Goal: Use online tool/utility: Utilize a website feature to perform a specific function

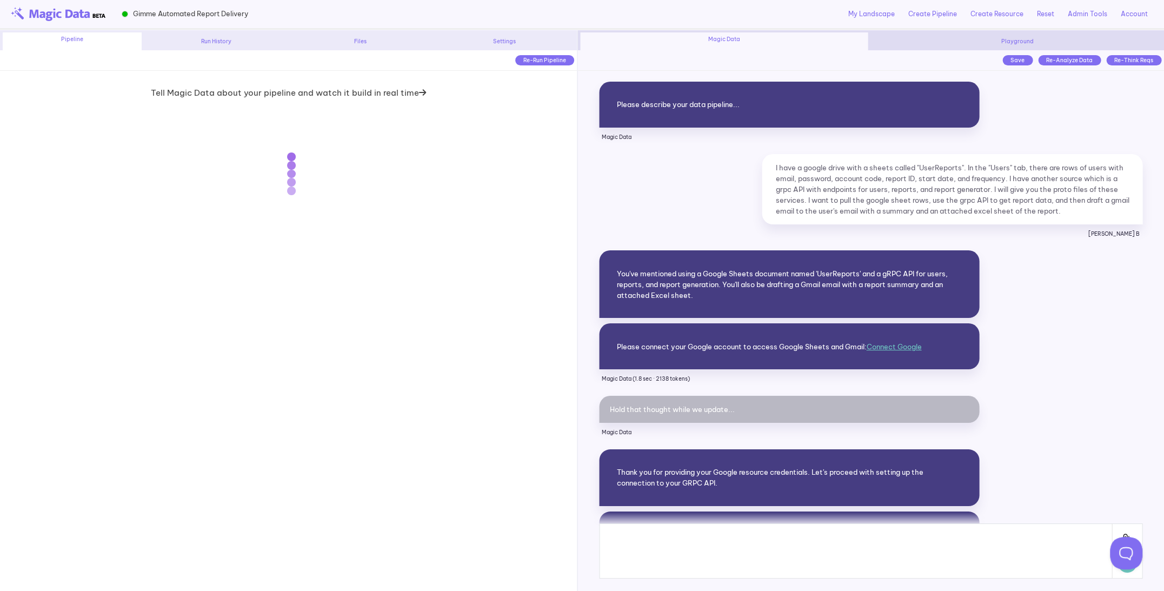
scroll to position [16265, 0]
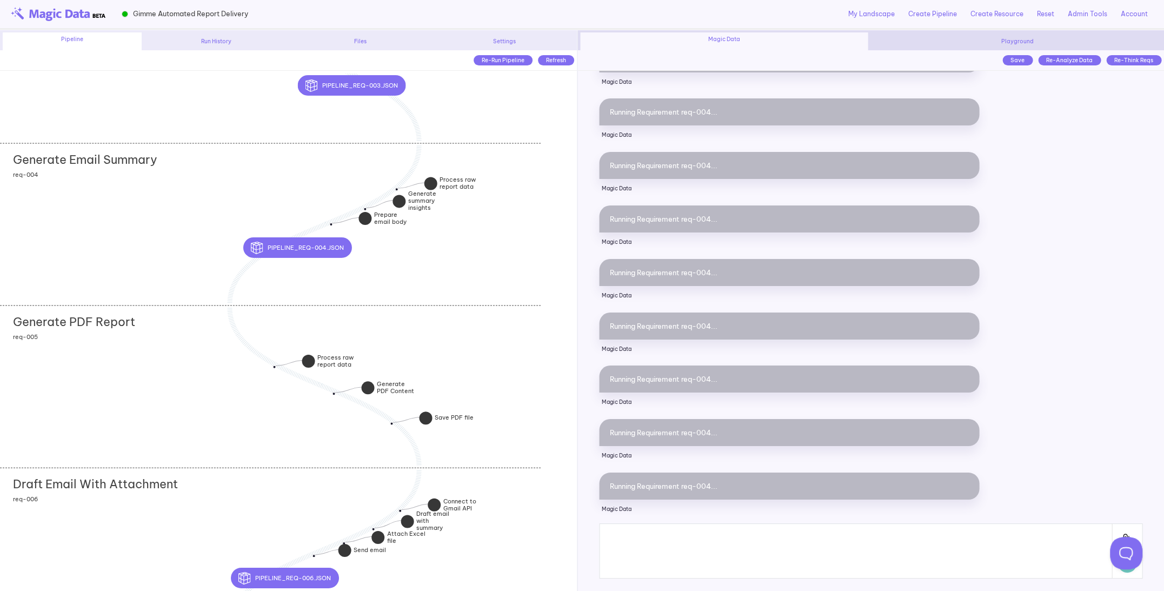
click at [174, 379] on div "Generate PDF Report add section adding new section req-005" at bounding box center [270, 387] width 541 height 162
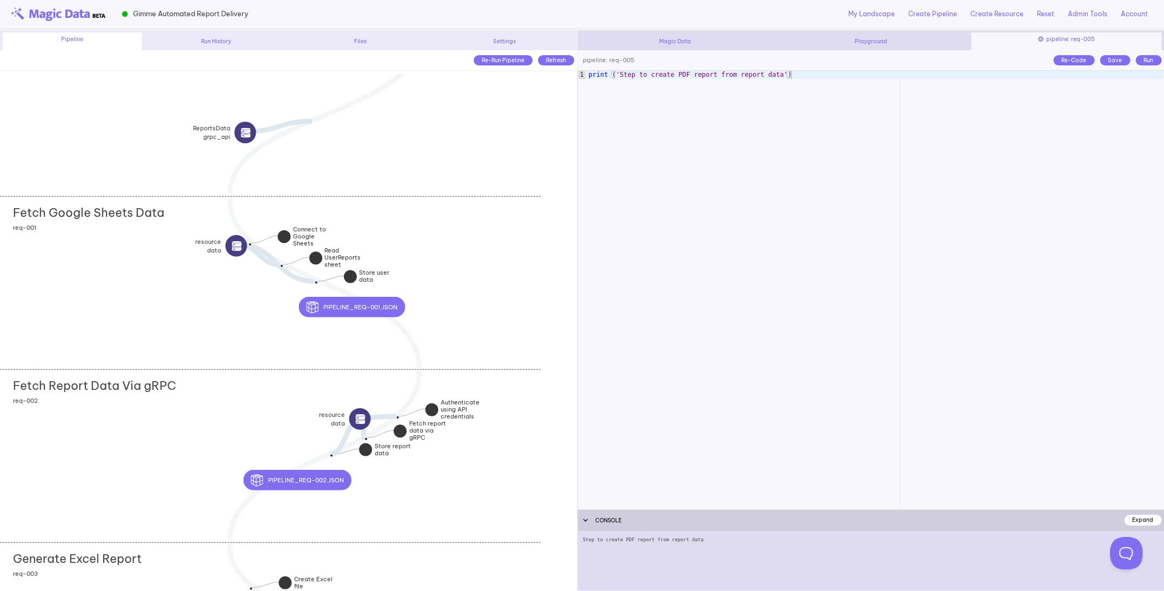
click at [189, 306] on div "Fetch Google Sheets Data add section adding new section req-001" at bounding box center [270, 282] width 541 height 173
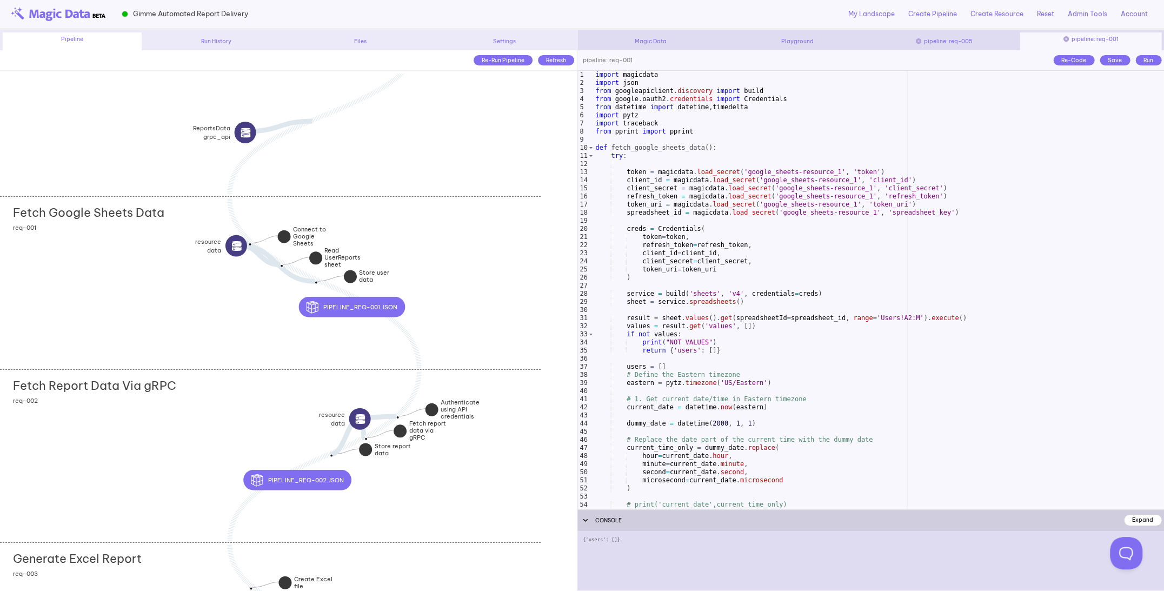
click at [189, 306] on div "Fetch Google Sheets Data add section adding new section req-001" at bounding box center [270, 282] width 541 height 173
click at [765, 216] on div "import magicdata import json from googleapiclient . discovery import build from…" at bounding box center [879, 298] width 570 height 455
click at [764, 271] on div "import magicdata import json from googleapiclient . discovery import build from…" at bounding box center [879, 298] width 570 height 455
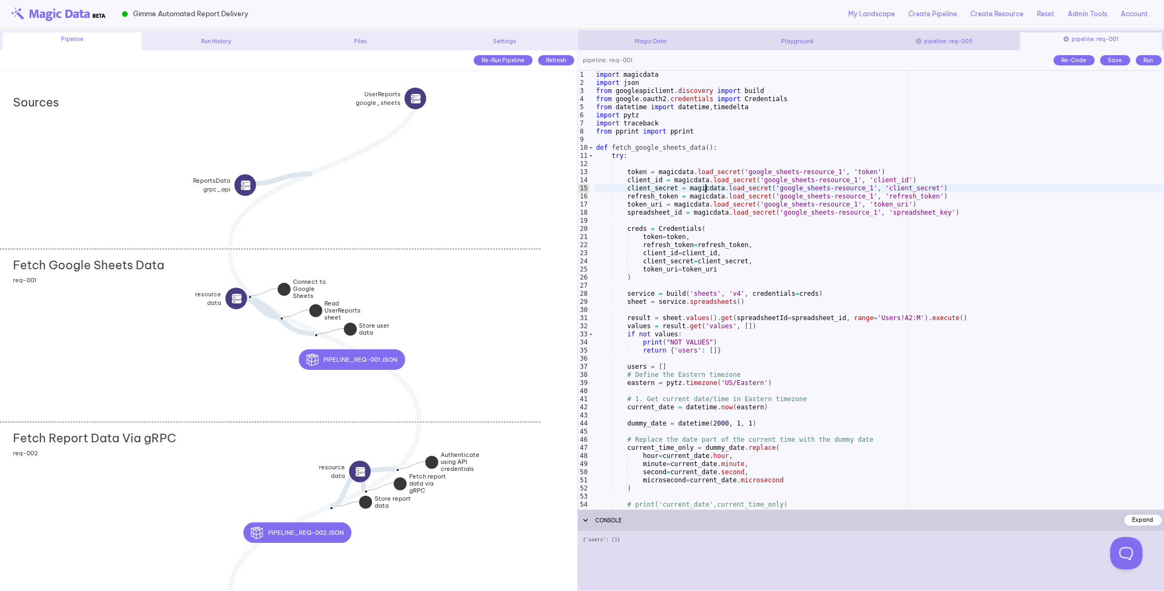
click at [706, 189] on div "import magicdata import json from googleapiclient . discovery import build from…" at bounding box center [879, 298] width 570 height 455
click at [713, 214] on div "import magicdata import json from googleapiclient . discovery import build from…" at bounding box center [879, 298] width 570 height 455
type textarea "**********"
click at [713, 214] on div "import magicdata import json from googleapiclient . discovery import build from…" at bounding box center [879, 298] width 570 height 455
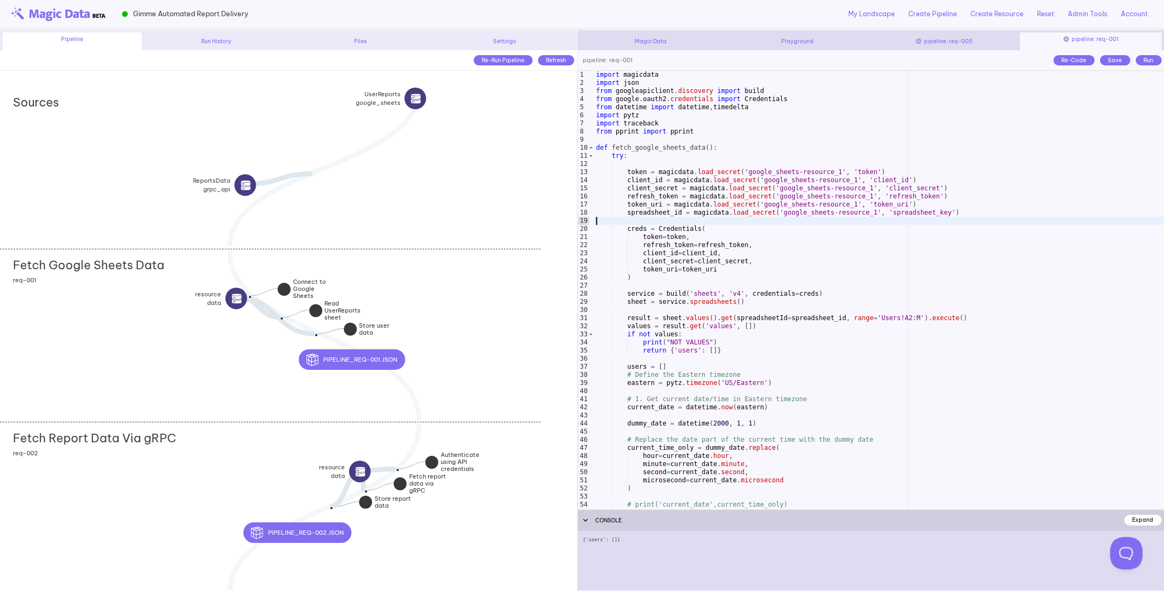
click at [724, 224] on div "import magicdata import json from googleapiclient . discovery import build from…" at bounding box center [879, 298] width 570 height 455
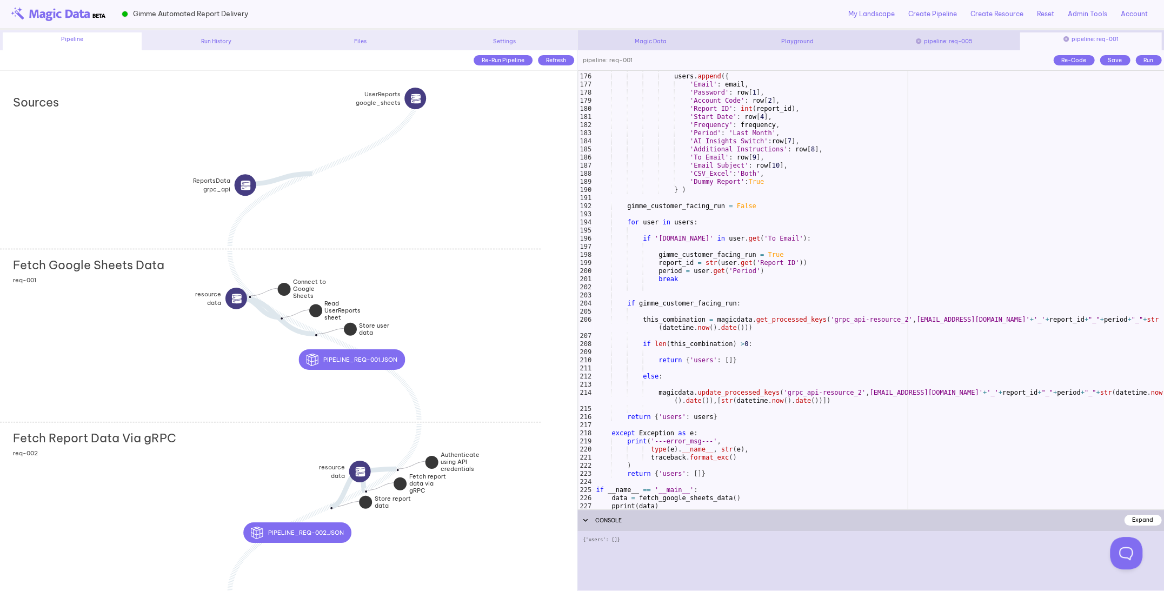
scroll to position [1451, 0]
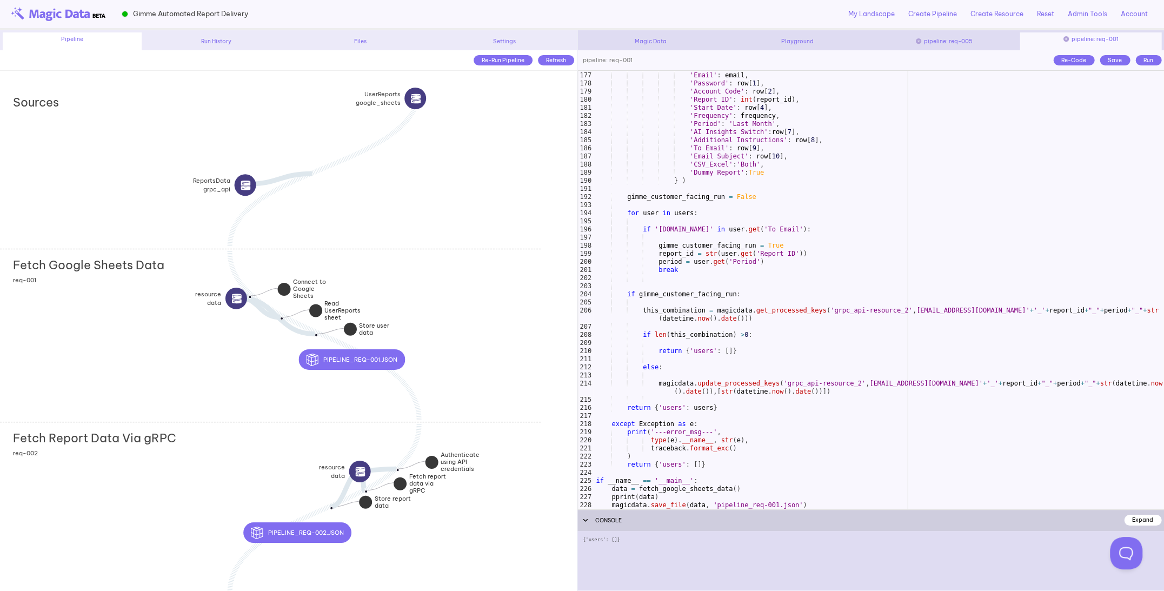
click at [724, 224] on div "users . append ({ 'Email' : email , 'Password' : row [ 1 ] , 'Account Code' : r…" at bounding box center [879, 290] width 570 height 455
click at [724, 244] on div "users . append ({ 'Email' : email , 'Password' : row [ 1 ] , 'Account Code' : r…" at bounding box center [879, 290] width 570 height 455
click at [721, 267] on div "users . append ({ 'Email' : email , 'Password' : row [ 1 ] , 'Account Code' : r…" at bounding box center [879, 290] width 570 height 455
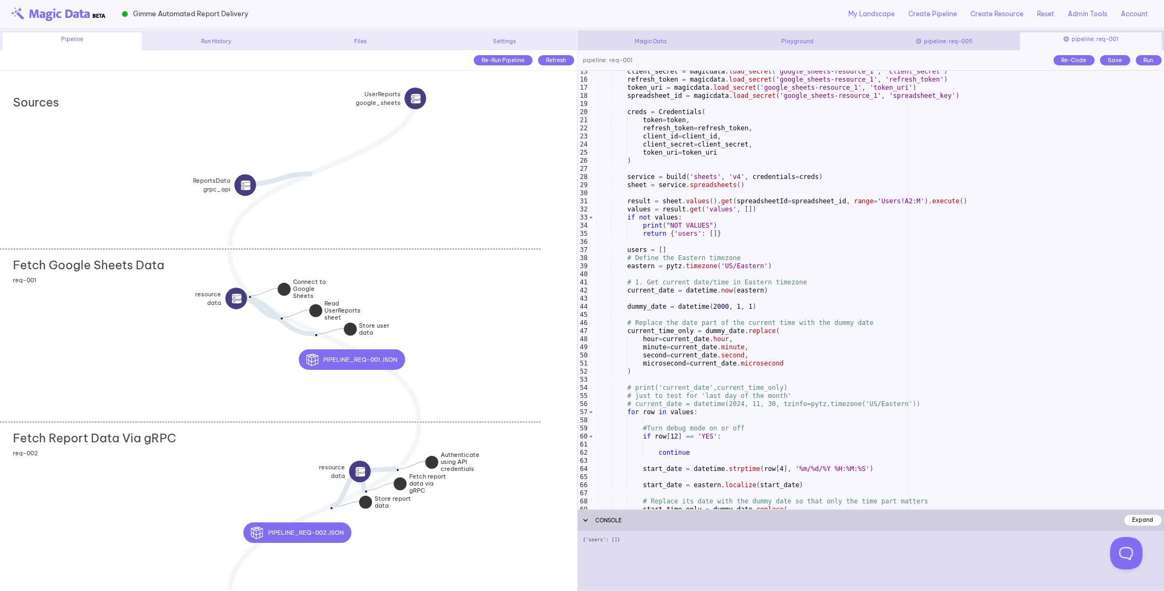
scroll to position [0, 0]
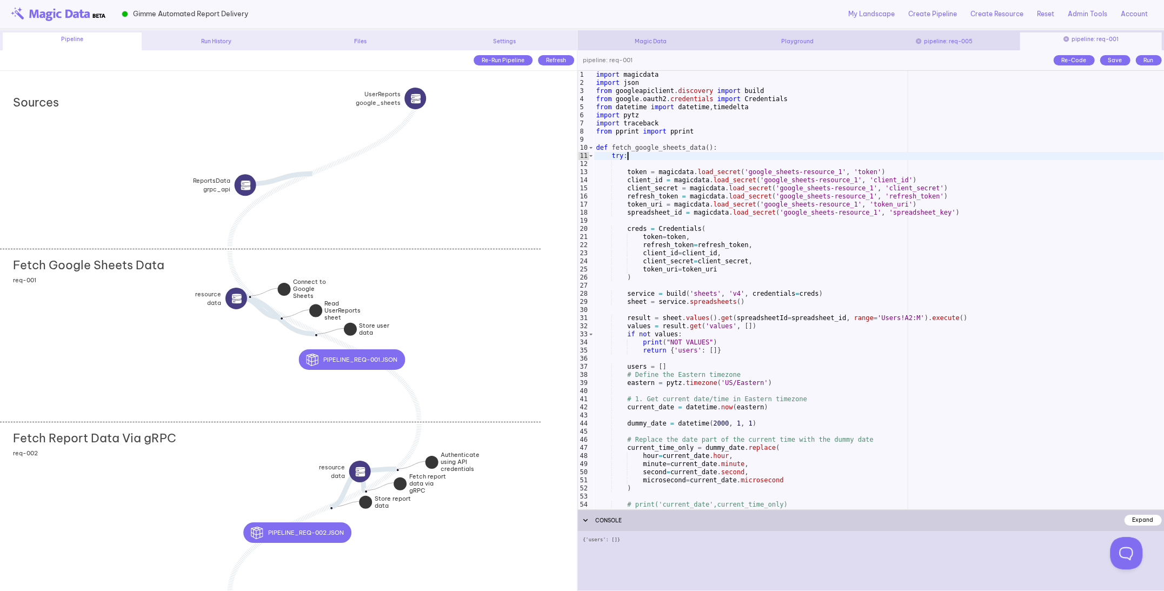
click at [726, 156] on div "import magicdata import json from googleapiclient . discovery import build from…" at bounding box center [879, 298] width 570 height 455
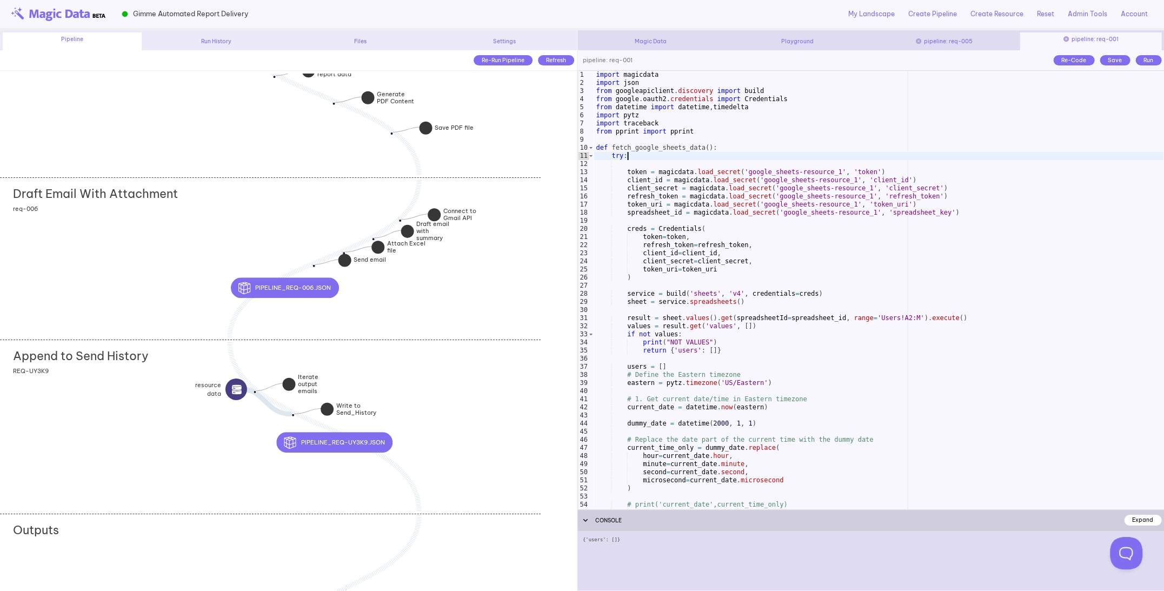
click at [181, 421] on div "Append to Send History add section adding new section REQ-UY3K9" at bounding box center [270, 426] width 541 height 173
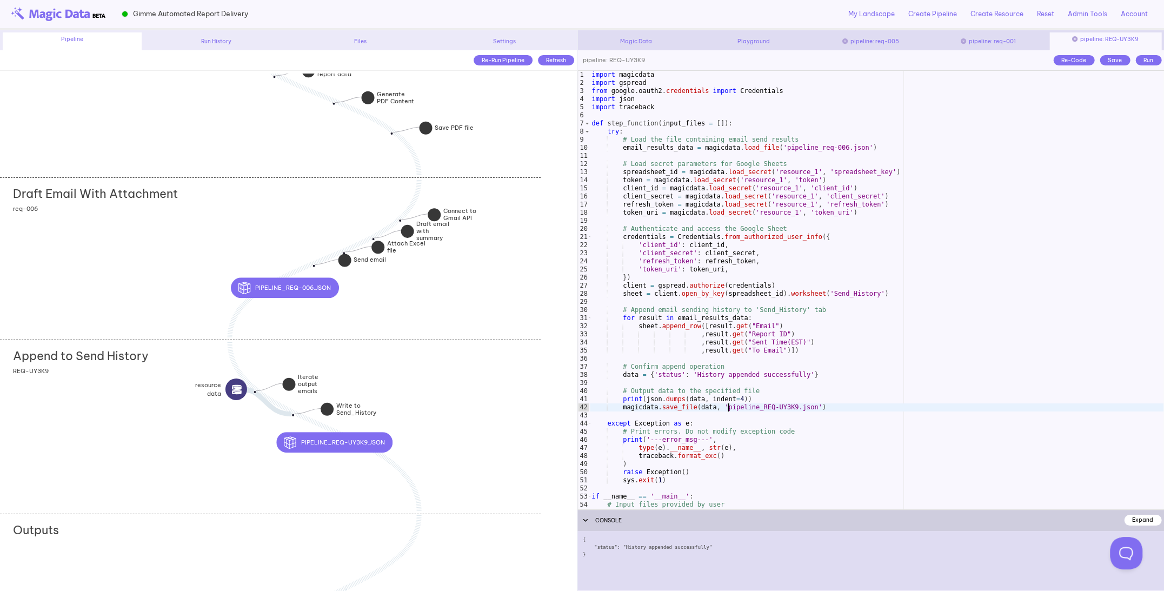
click at [729, 407] on div "import magicdata import gspread from google . oauth2 . credentials import Crede…" at bounding box center [877, 298] width 574 height 455
click at [729, 388] on div "import magicdata import gspread from google . oauth2 . credentials import Crede…" at bounding box center [877, 298] width 574 height 455
click at [813, 184] on div "import magicdata import gspread from google . oauth2 . credentials import Crede…" at bounding box center [877, 298] width 574 height 455
type textarea "**********"
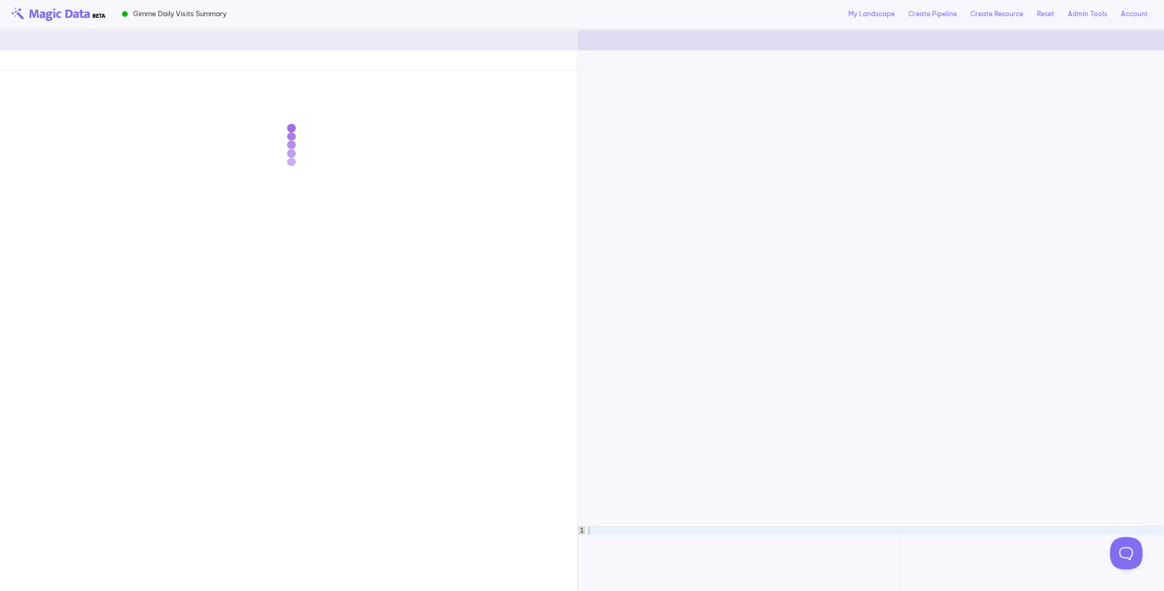
scroll to position [6490, 0]
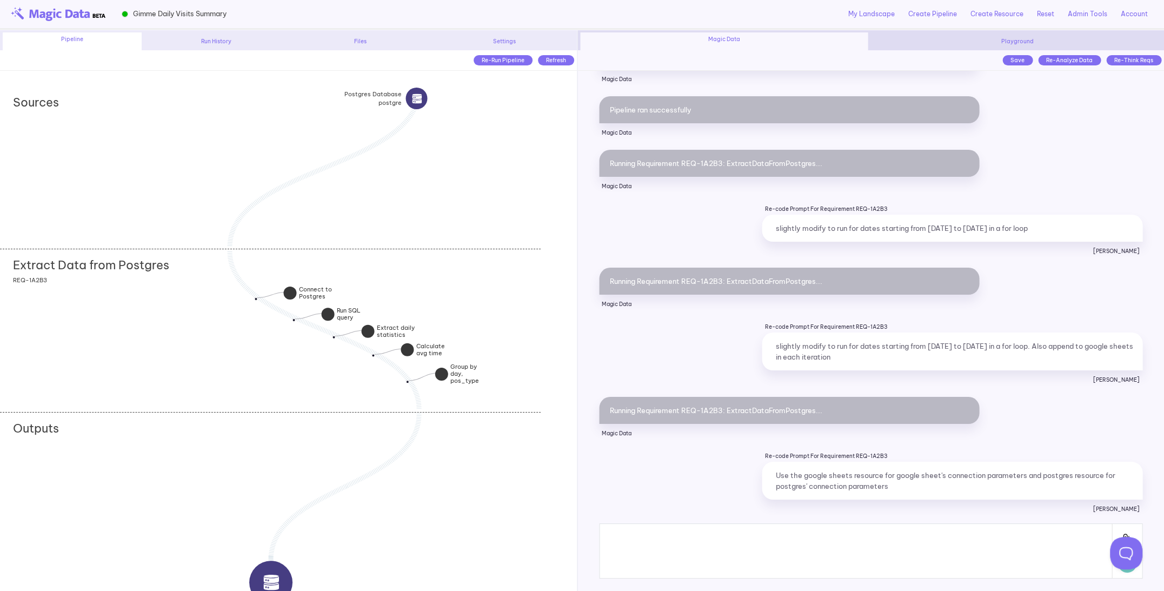
click at [170, 364] on div "Extract Data from Postgres add section adding new section REQ-1A2B3" at bounding box center [270, 330] width 541 height 162
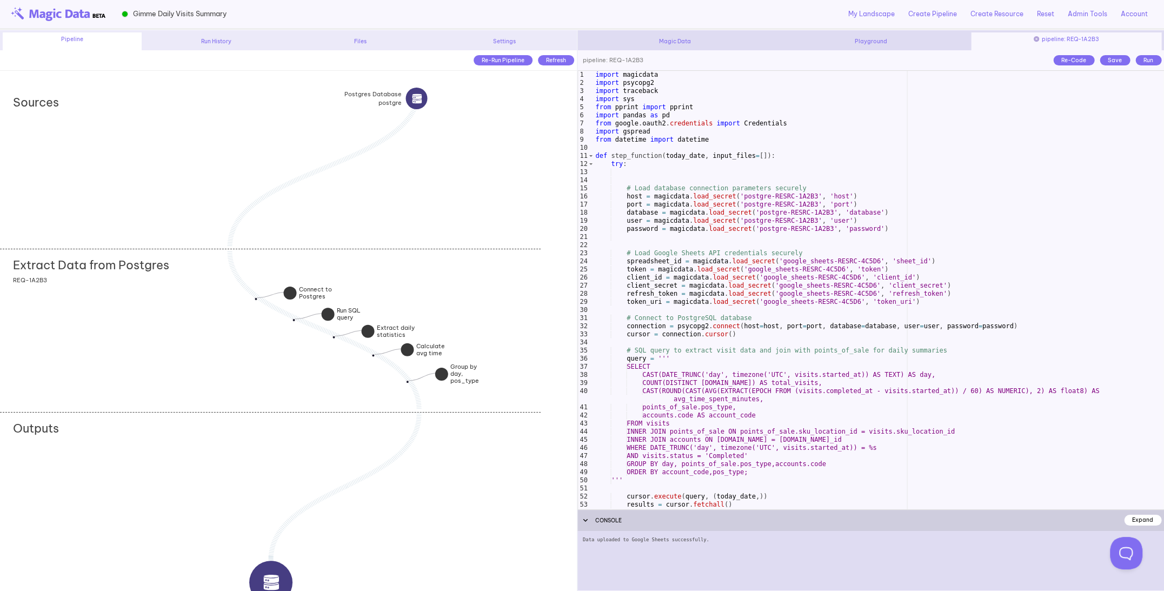
scroll to position [0, 0]
click at [755, 339] on div "import magicdata import psycopg2 import traceback import sys from pprint import…" at bounding box center [879, 298] width 571 height 455
click at [861, 16] on link "My Landscape" at bounding box center [872, 14] width 47 height 10
